Goal: Transaction & Acquisition: Book appointment/travel/reservation

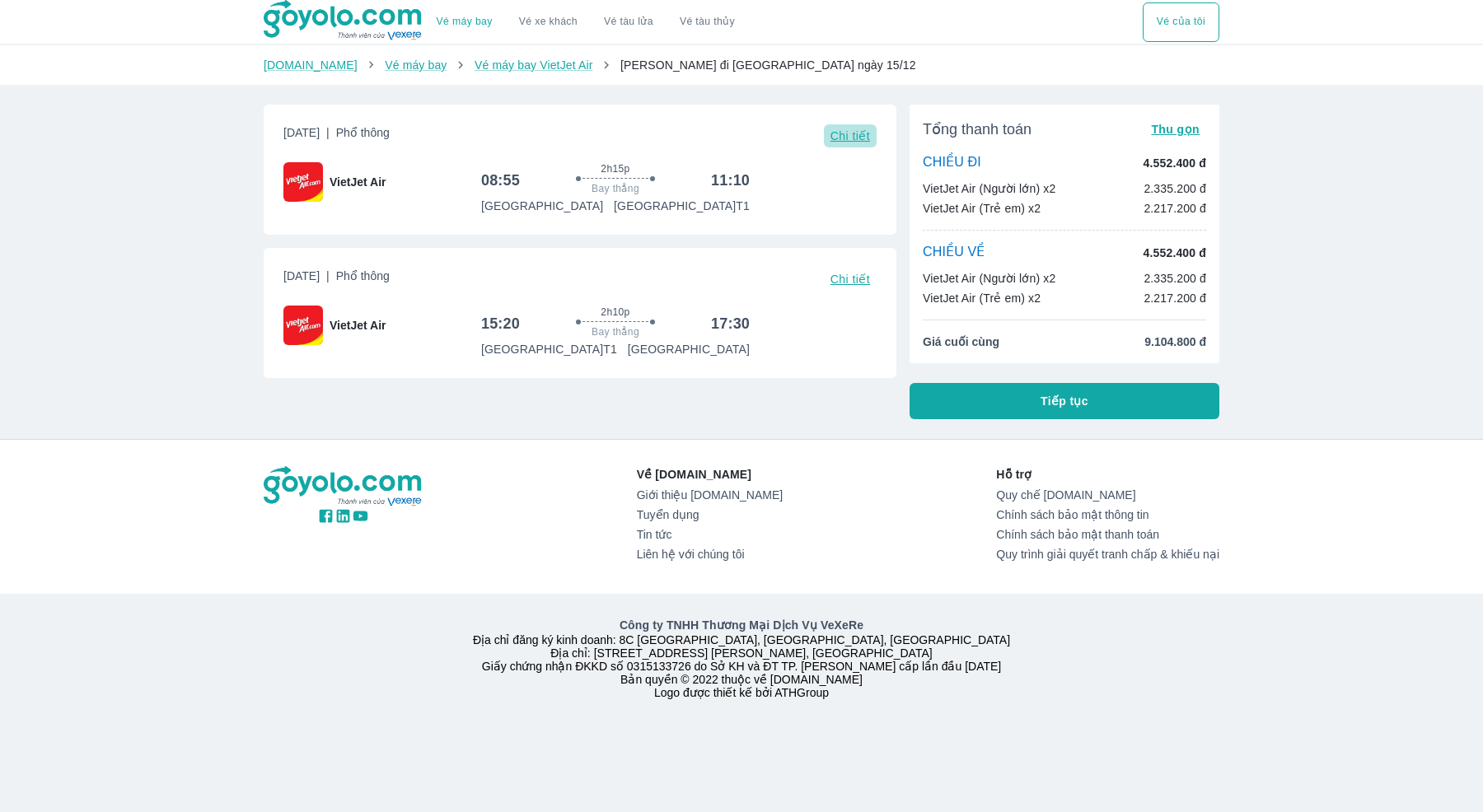
click at [853, 135] on span "Chi tiết" at bounding box center [850, 135] width 39 height 13
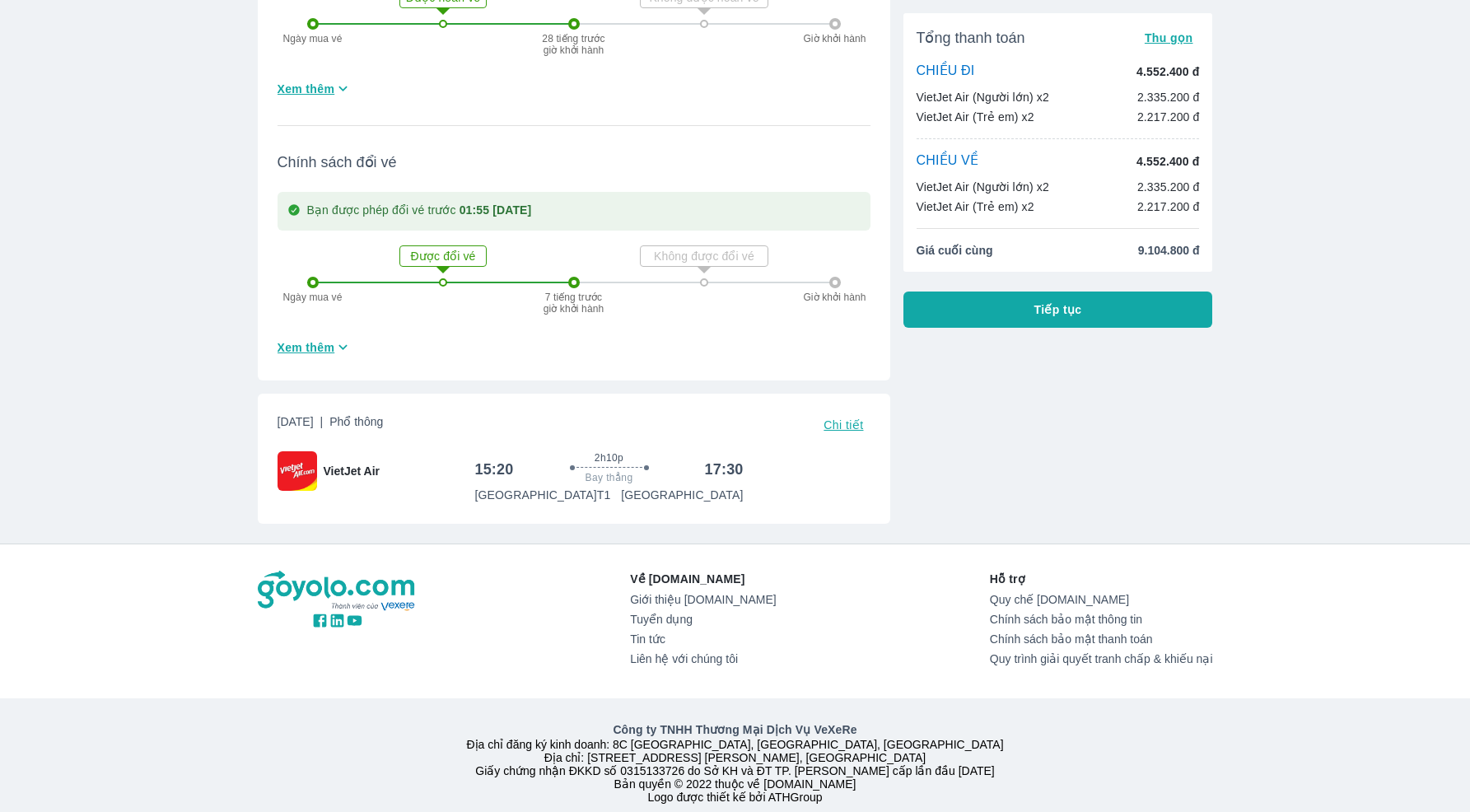
scroll to position [609, 0]
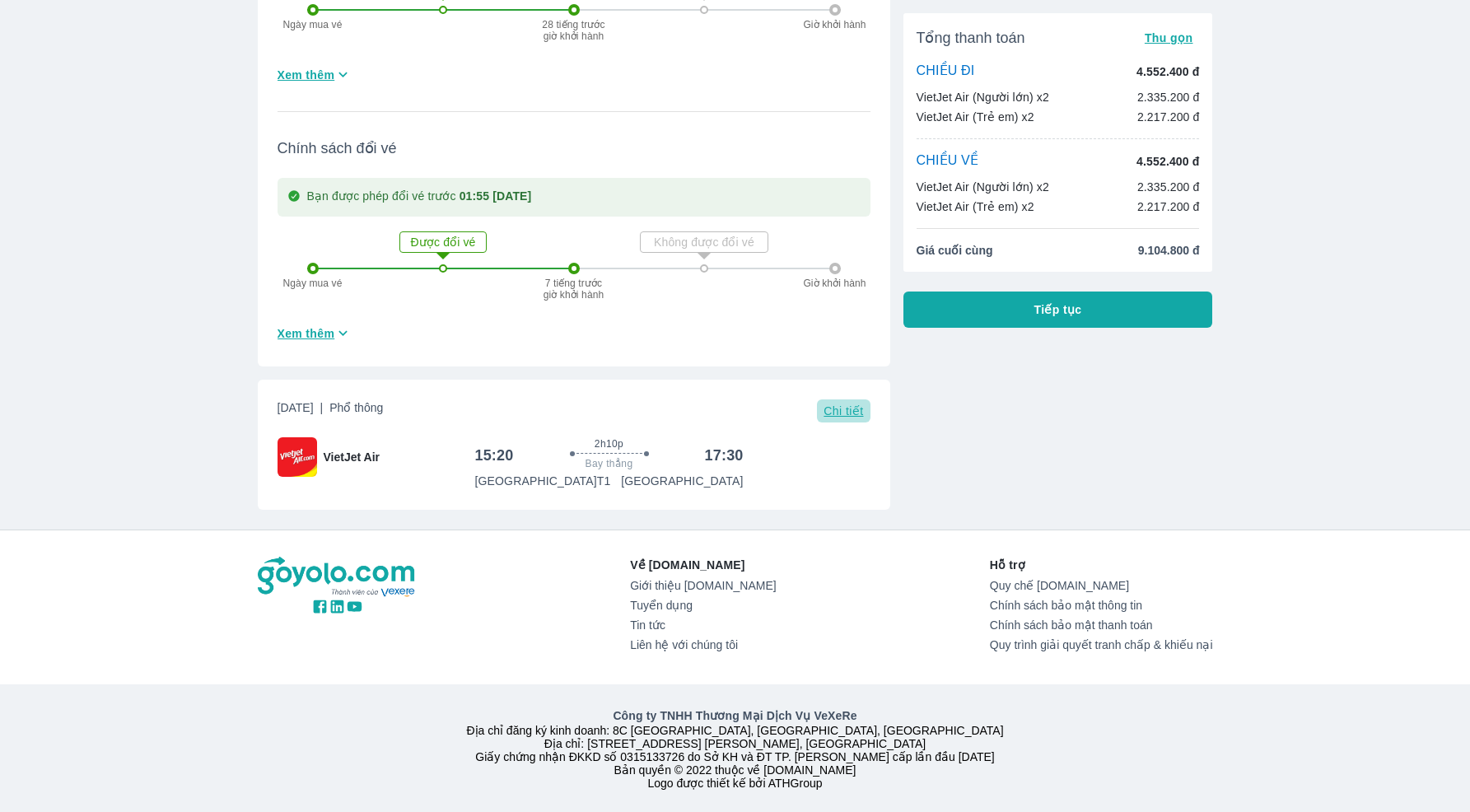
click at [835, 415] on span "Chi tiết" at bounding box center [843, 411] width 39 height 13
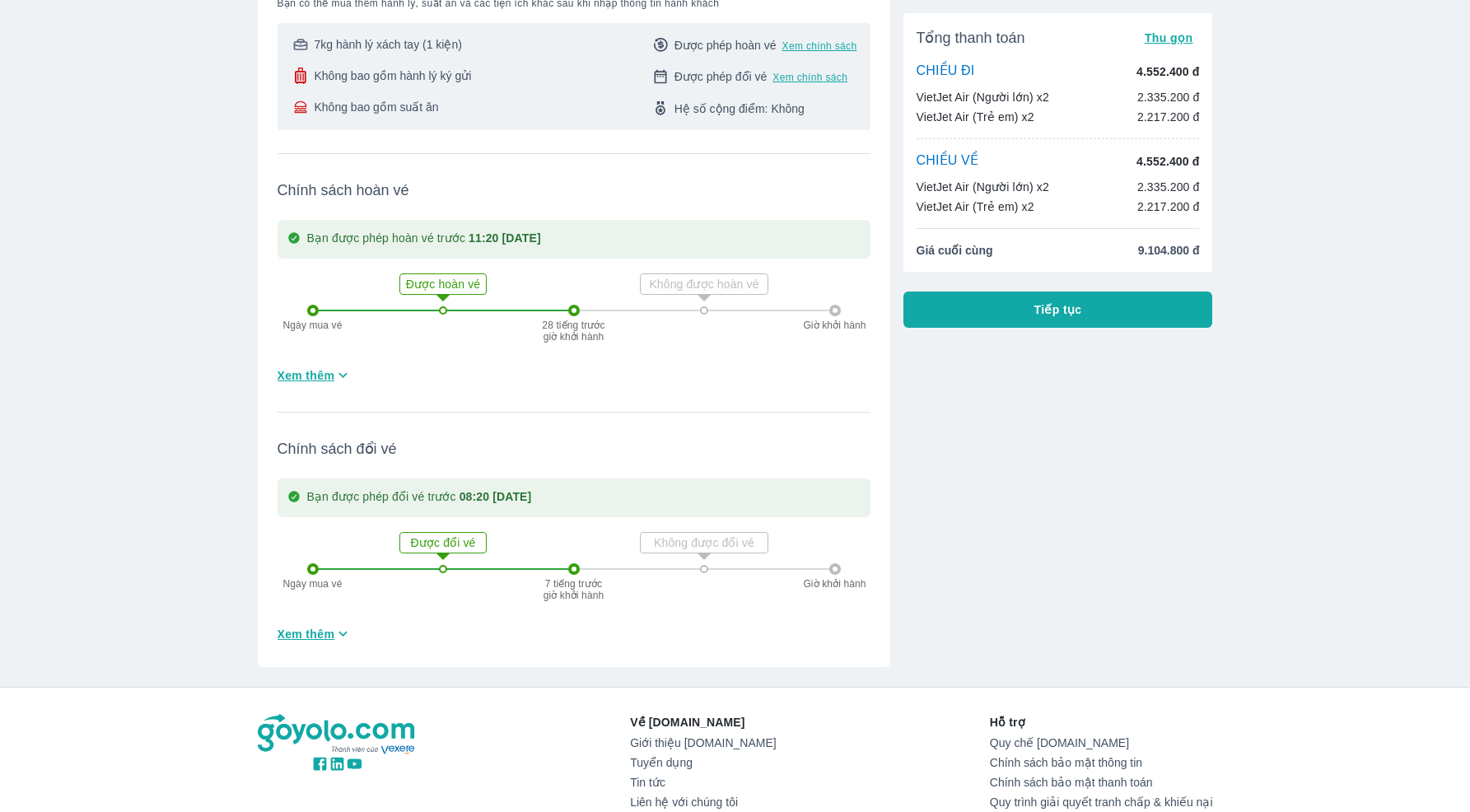
scroll to position [1195, 0]
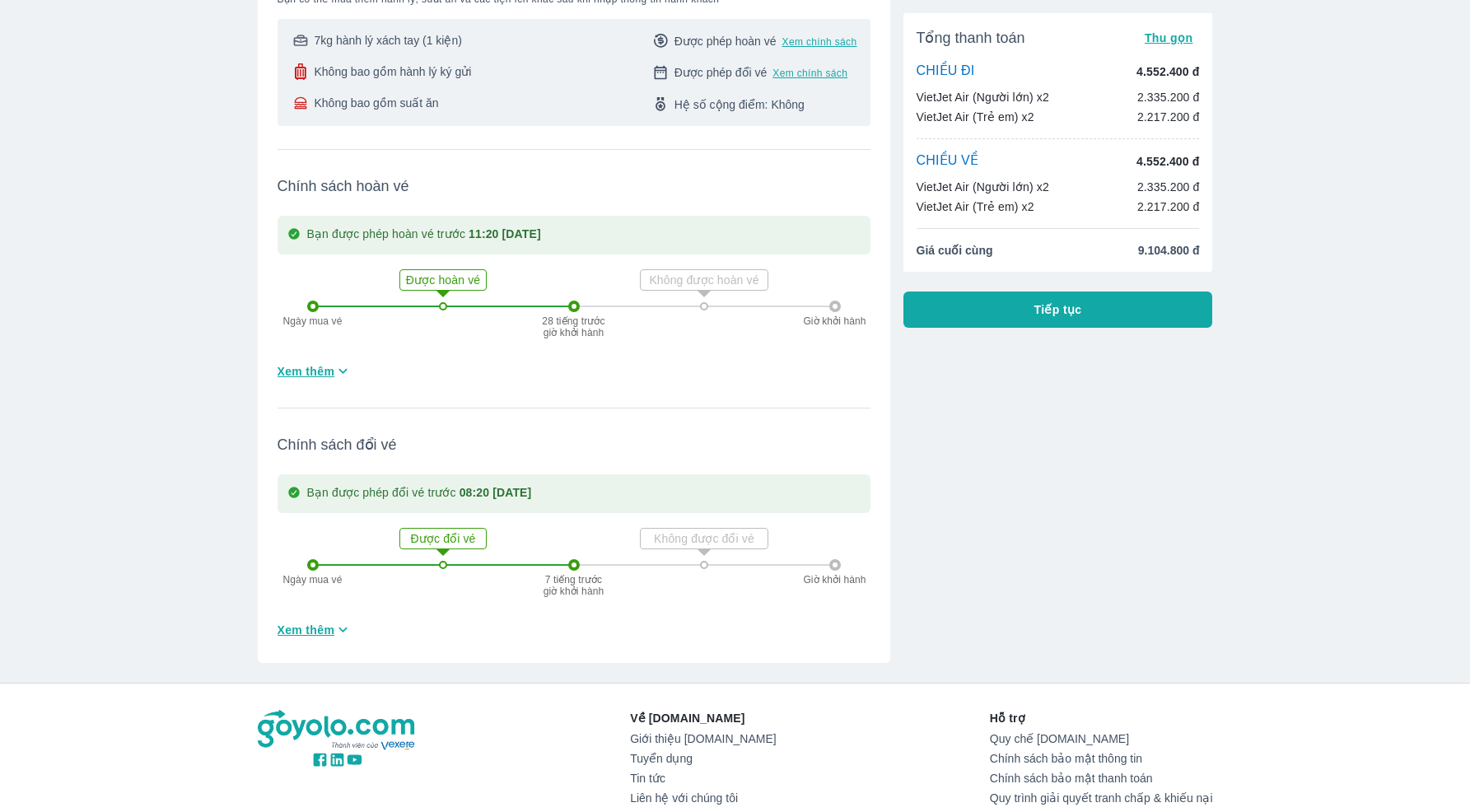
click at [334, 374] on span "Xem thêm" at bounding box center [306, 371] width 58 height 16
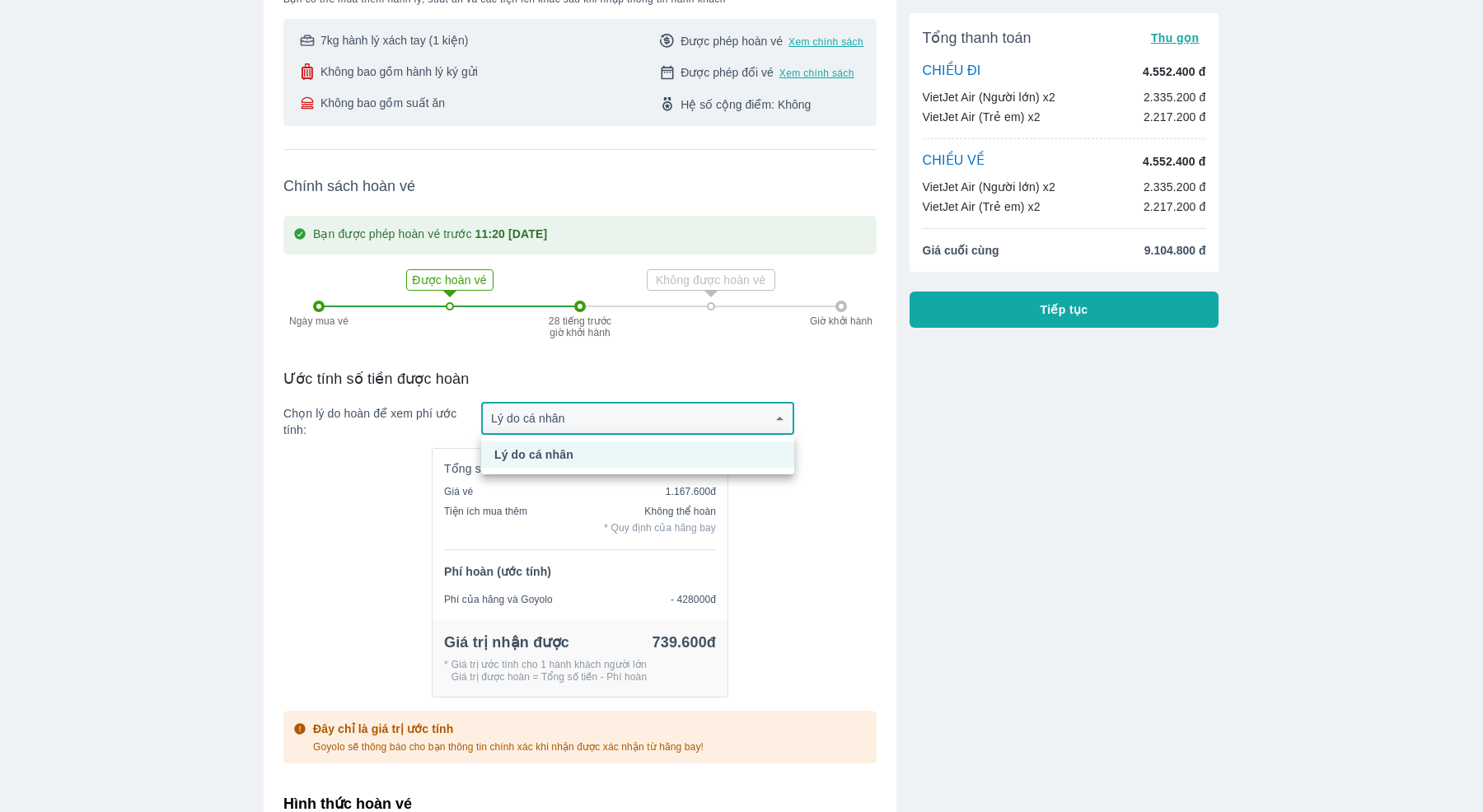
click at [391, 464] on div at bounding box center [741, 406] width 1483 height 812
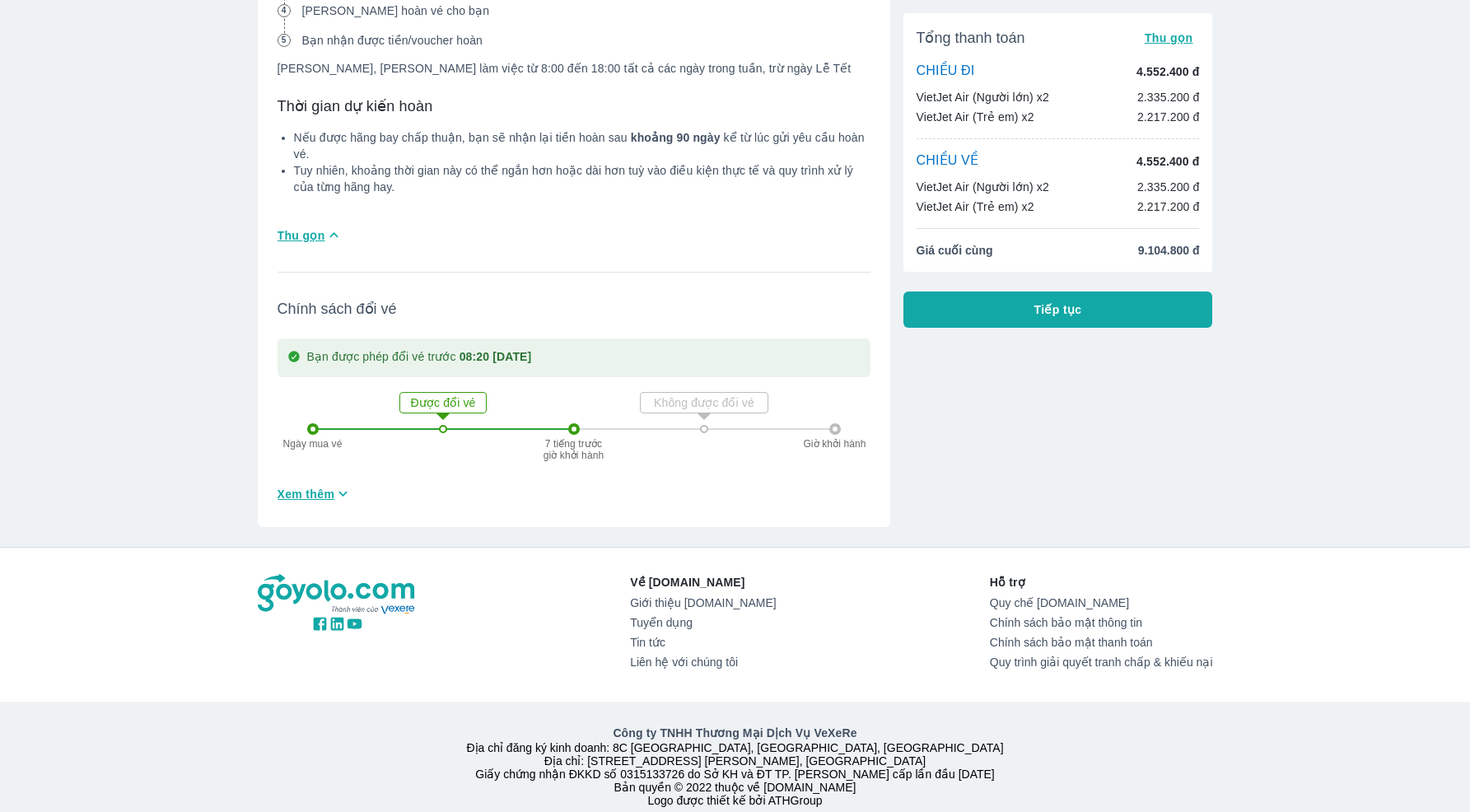
scroll to position [2316, 0]
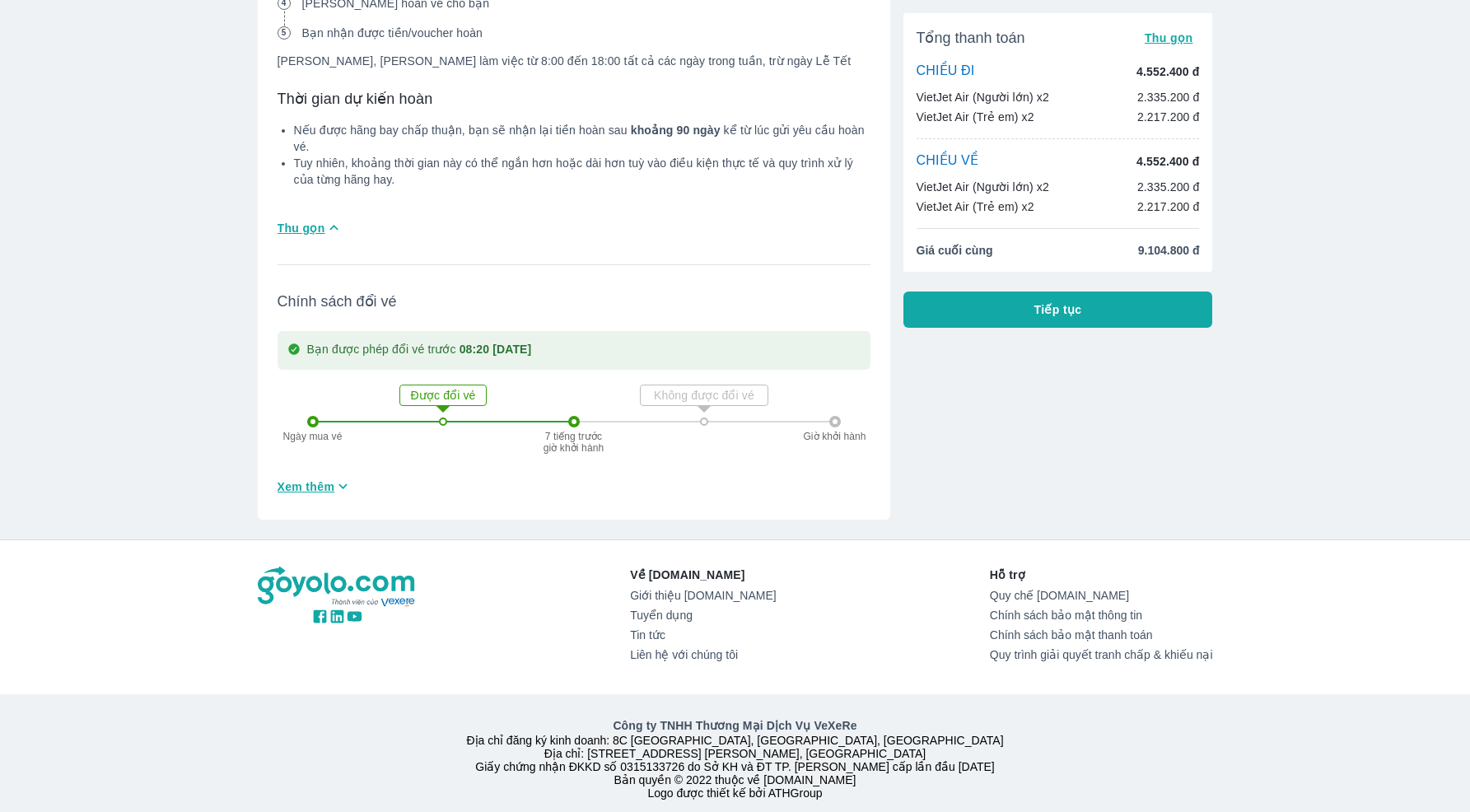
click at [333, 479] on span "Xem thêm" at bounding box center [306, 487] width 58 height 16
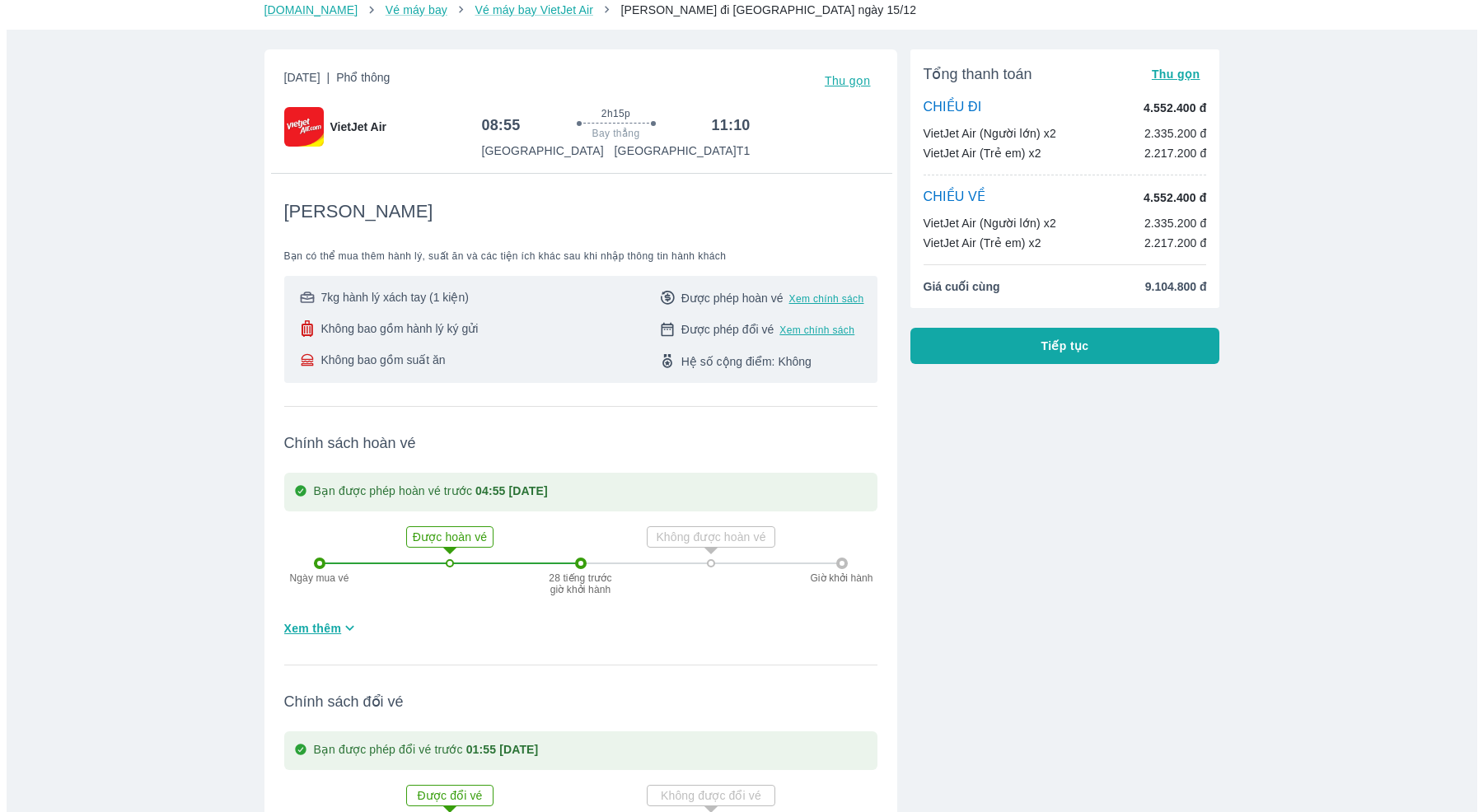
scroll to position [0, 0]
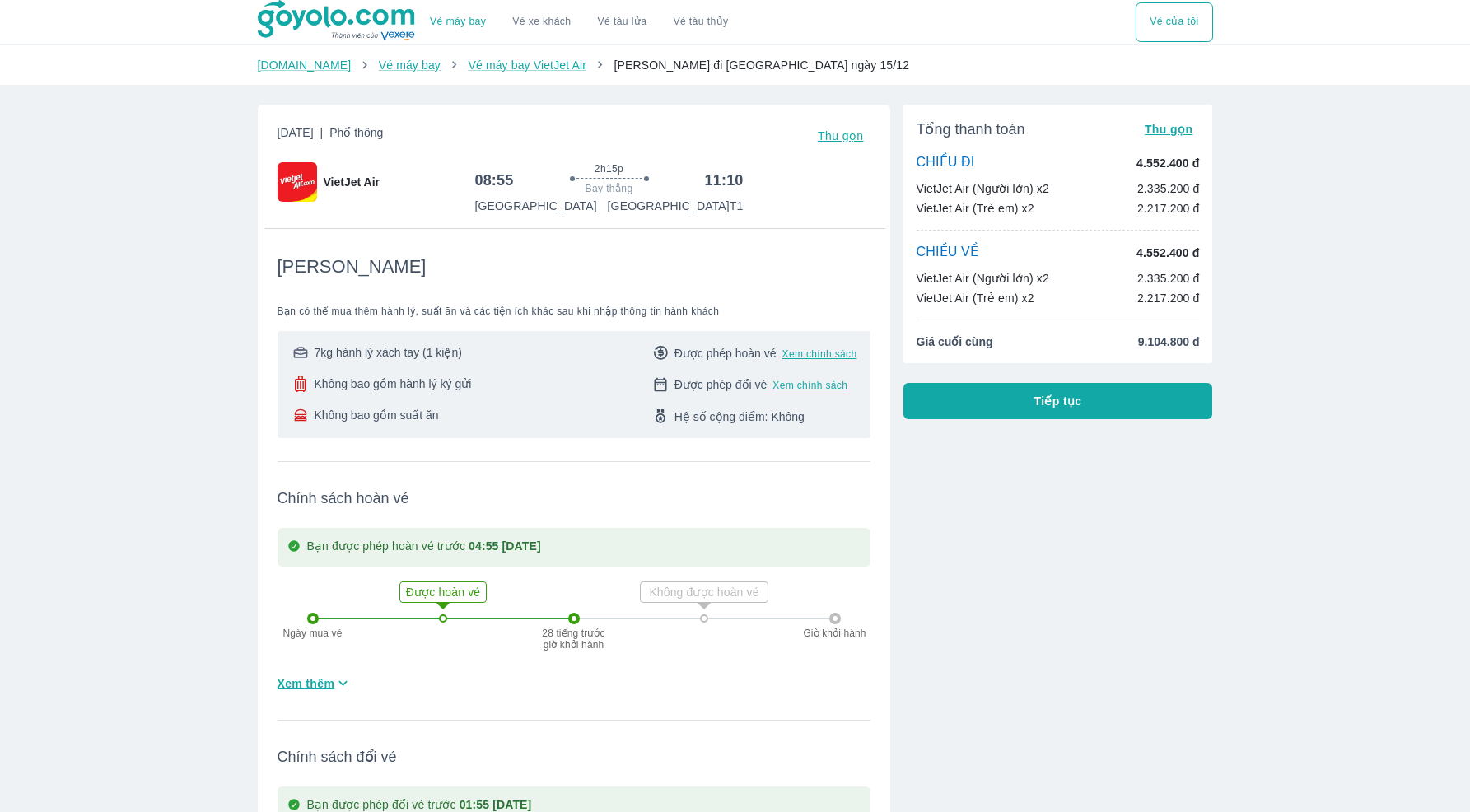
click at [822, 125] on button "Thu gọn" at bounding box center [841, 135] width 60 height 23
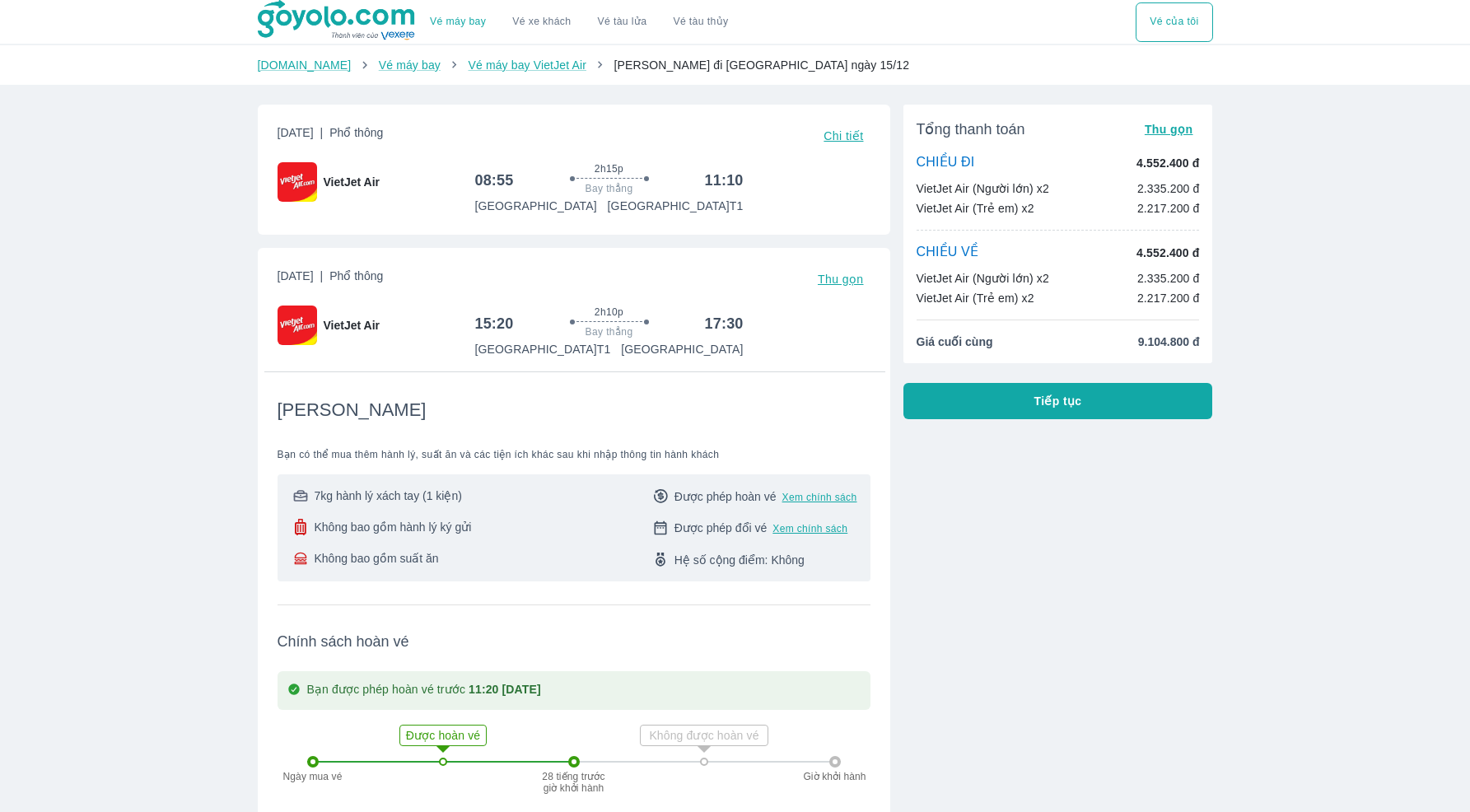
click at [824, 273] on span "Thu gọn" at bounding box center [841, 279] width 46 height 13
